Goal: Download file/media

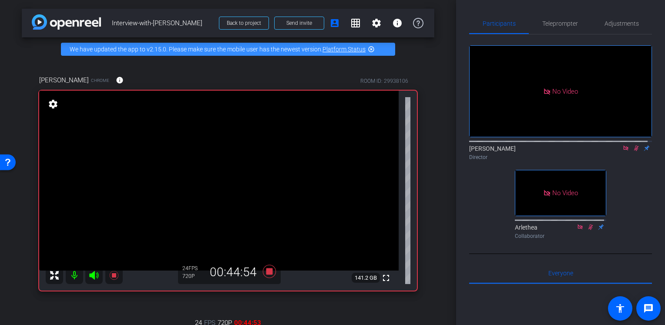
scroll to position [150, 0]
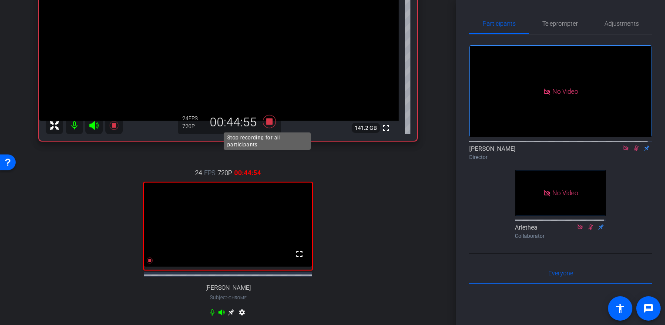
click at [264, 120] on icon at bounding box center [269, 121] width 13 height 13
click at [633, 145] on icon at bounding box center [636, 148] width 7 height 6
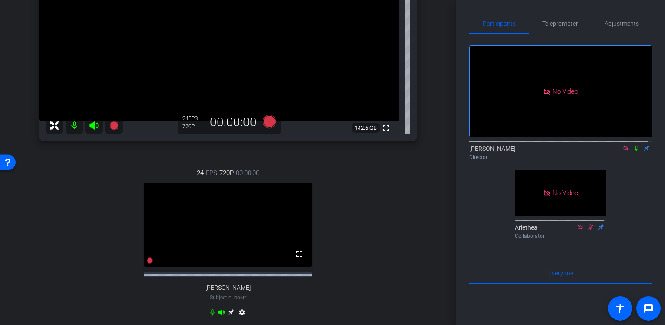
scroll to position [326, 0]
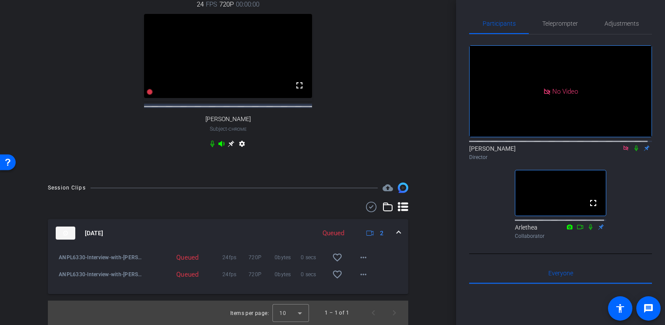
click at [633, 145] on icon at bounding box center [636, 148] width 7 height 6
click at [634, 145] on icon at bounding box center [636, 148] width 5 height 6
click at [633, 145] on icon at bounding box center [636, 148] width 7 height 6
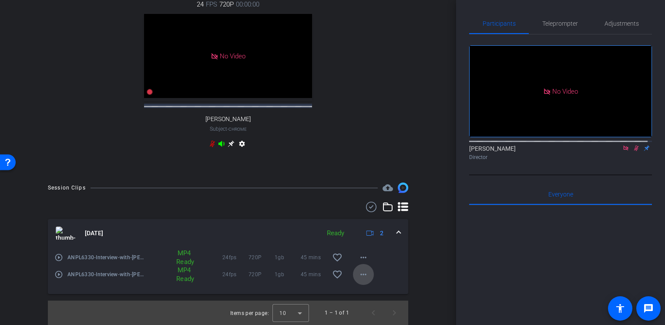
click at [358, 271] on mat-icon "more_horiz" at bounding box center [363, 274] width 10 height 10
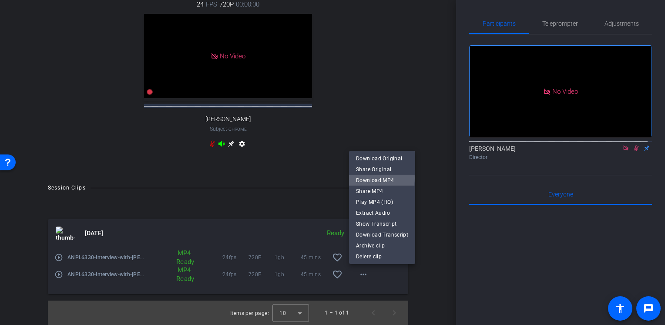
click at [380, 178] on span "Download MP4" at bounding box center [382, 180] width 52 height 10
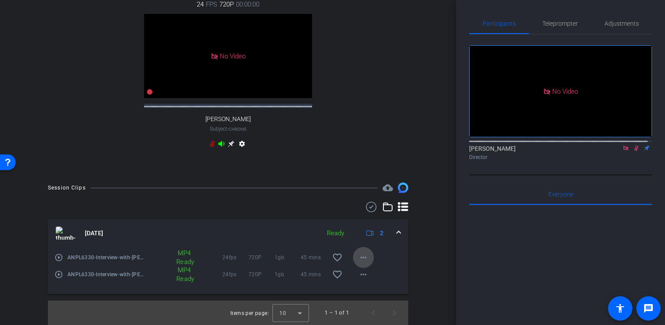
click at [358, 257] on mat-icon "more_horiz" at bounding box center [363, 257] width 10 height 10
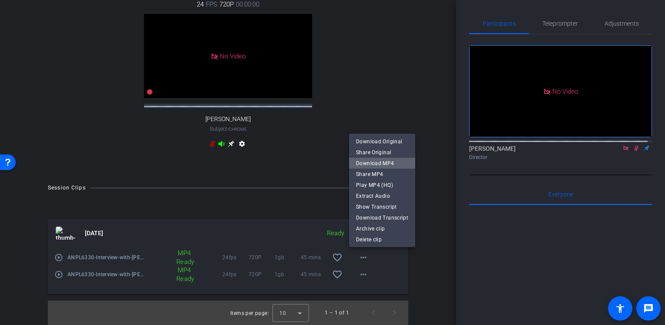
click at [400, 161] on span "Download MP4" at bounding box center [382, 163] width 52 height 10
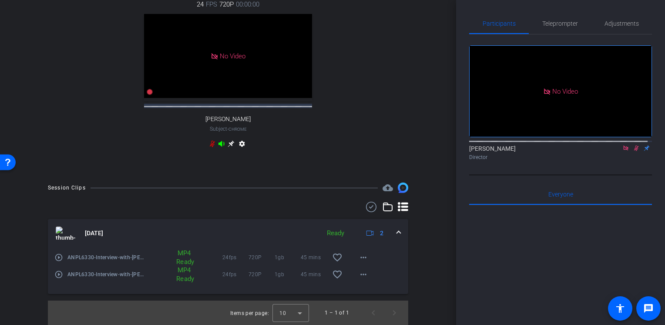
scroll to position [134, 0]
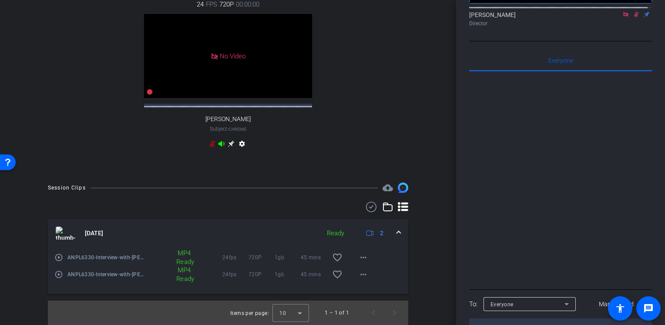
click at [557, 318] on textarea at bounding box center [560, 328] width 183 height 20
type textarea "Okay we're set!"
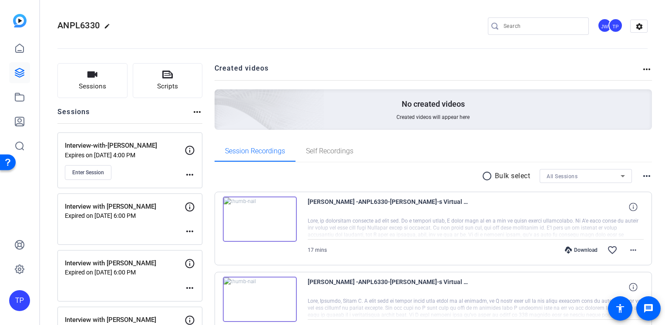
click at [74, 24] on span "ANPL6330" at bounding box center [78, 25] width 42 height 10
click at [24, 79] on link at bounding box center [19, 72] width 21 height 21
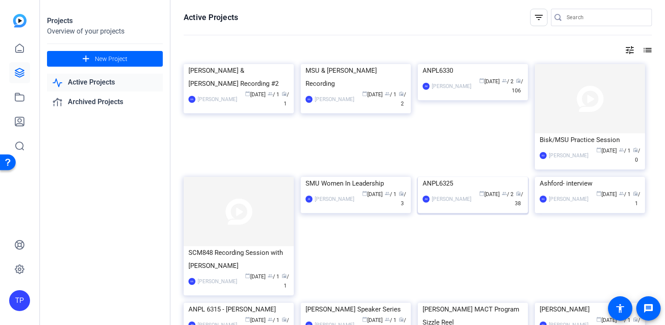
click at [460, 177] on img at bounding box center [473, 177] width 110 height 0
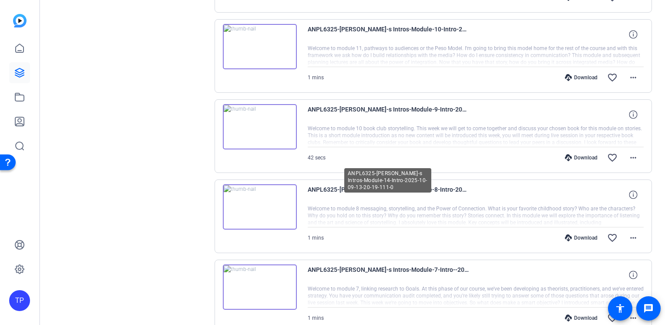
scroll to position [712, 0]
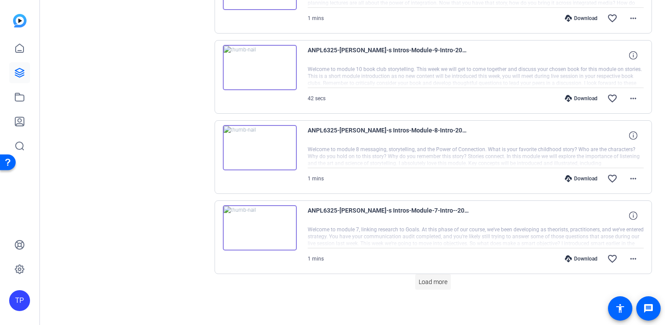
click at [427, 280] on span "Load more" at bounding box center [433, 281] width 29 height 9
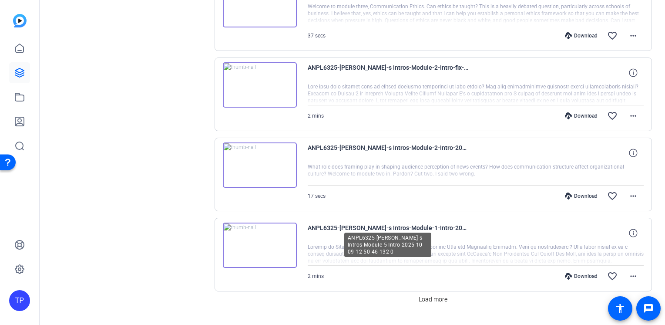
scroll to position [1511, 0]
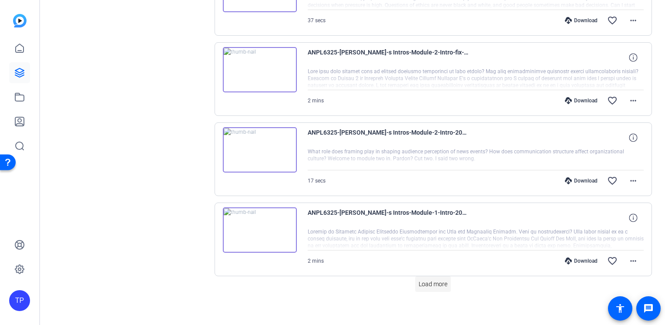
click at [428, 285] on span at bounding box center [433, 283] width 36 height 21
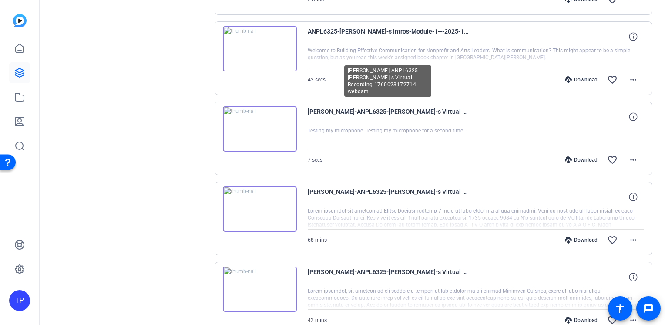
scroll to position [1685, 0]
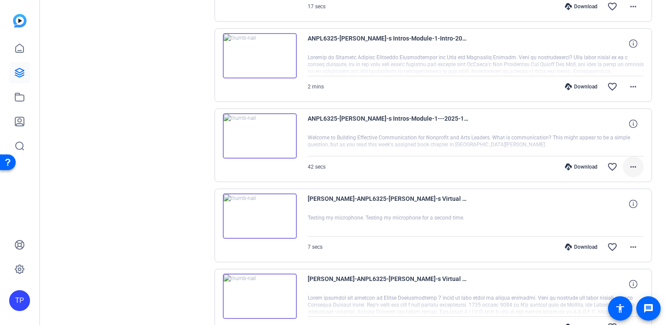
click at [631, 161] on mat-icon "more_horiz" at bounding box center [633, 166] width 10 height 10
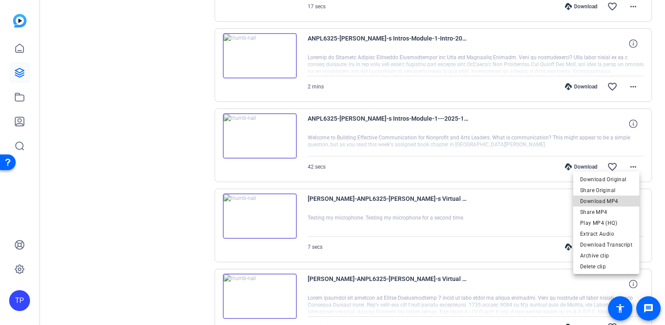
click at [616, 199] on span "Download MP4" at bounding box center [606, 200] width 52 height 10
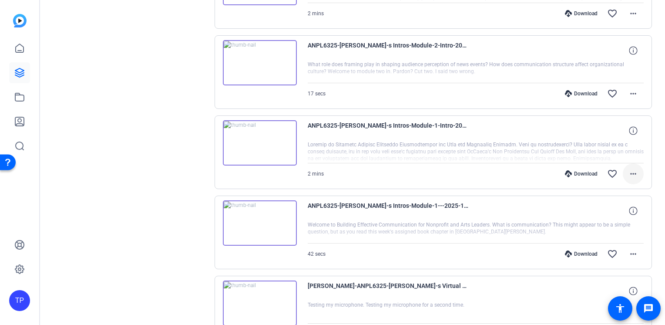
click at [633, 169] on mat-icon "more_horiz" at bounding box center [633, 173] width 10 height 10
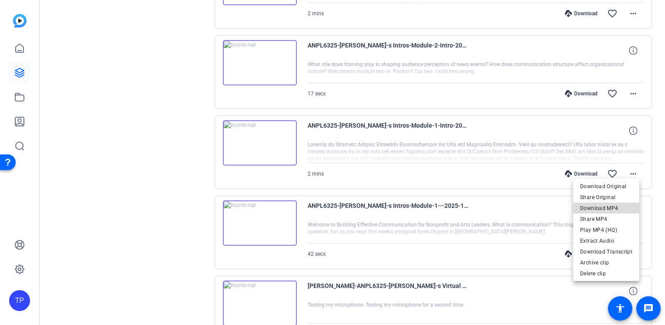
click at [618, 206] on span "Download MP4" at bounding box center [606, 208] width 52 height 10
